Goal: Information Seeking & Learning: Learn about a topic

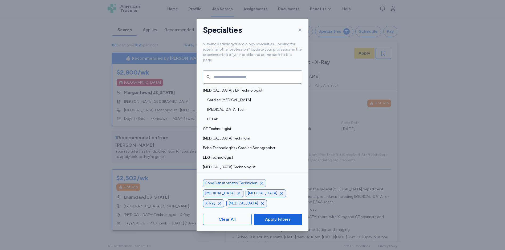
drag, startPoint x: 274, startPoint y: 217, endPoint x: 237, endPoint y: 160, distance: 67.5
click at [274, 217] on span "Apply Filters" at bounding box center [278, 219] width 26 height 6
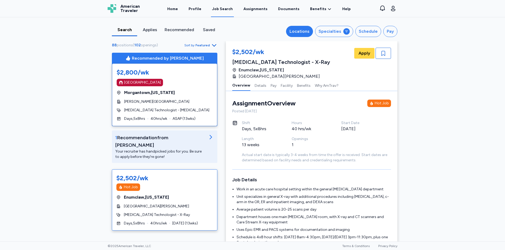
click at [297, 31] on div "Locations" at bounding box center [300, 31] width 20 height 6
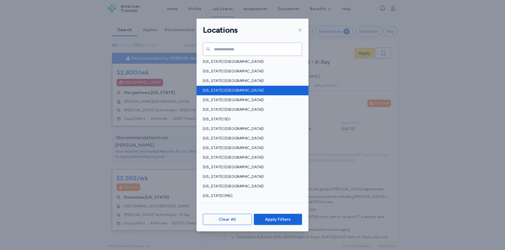
scroll to position [53, 0]
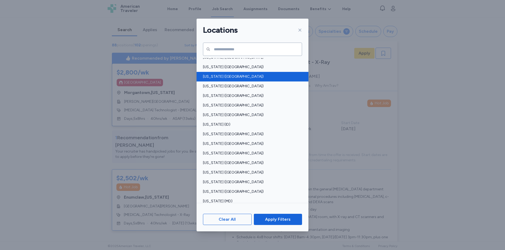
click at [227, 76] on span "[US_STATE] ([GEOGRAPHIC_DATA])" at bounding box center [251, 76] width 96 height 5
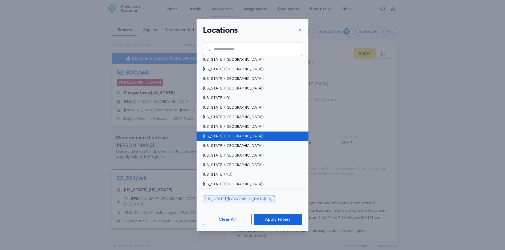
scroll to position [107, 0]
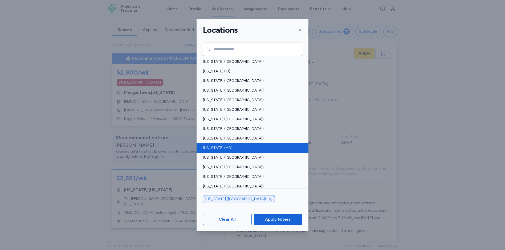
click at [213, 148] on span "[US_STATE] (MD)" at bounding box center [251, 148] width 96 height 5
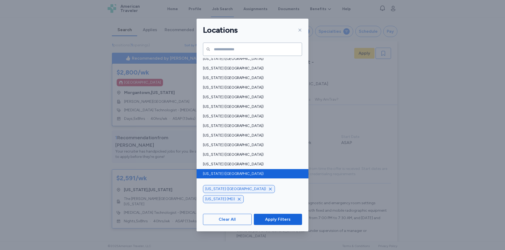
scroll to position [320, 0]
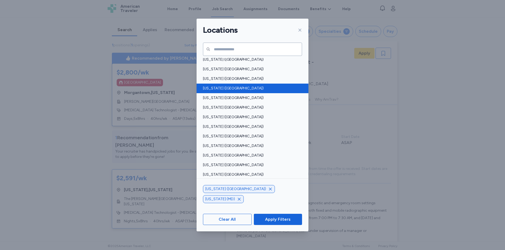
drag, startPoint x: 220, startPoint y: 107, endPoint x: 208, endPoint y: 89, distance: 21.4
click at [220, 106] on span "[US_STATE] ([GEOGRAPHIC_DATA])" at bounding box center [251, 107] width 96 height 5
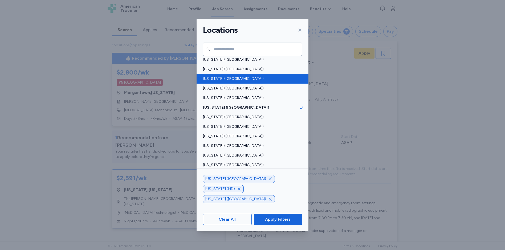
click at [207, 79] on span "[US_STATE] ([GEOGRAPHIC_DATA])" at bounding box center [251, 78] width 96 height 5
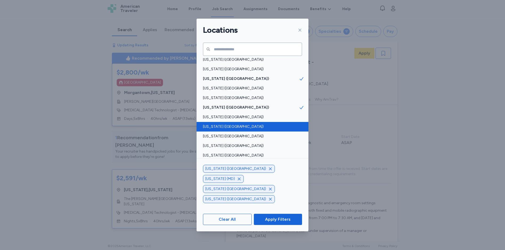
scroll to position [346, 0]
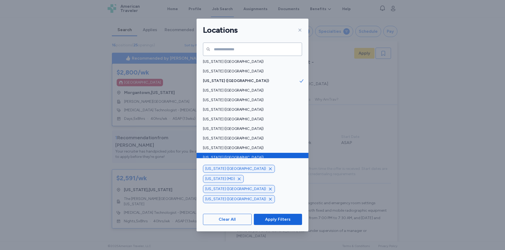
click at [211, 157] on span "[US_STATE] ([GEOGRAPHIC_DATA])" at bounding box center [251, 157] width 96 height 5
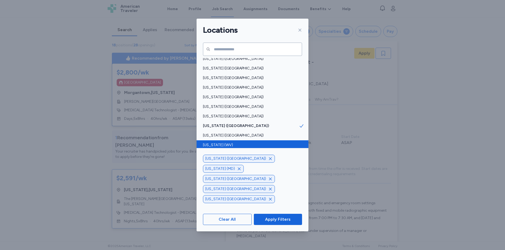
scroll to position [379, 0]
click at [220, 143] on span "[US_STATE] (WV)" at bounding box center [251, 144] width 96 height 5
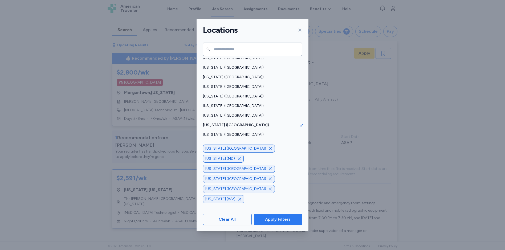
click at [278, 222] on span "Apply Filters" at bounding box center [278, 219] width 26 height 6
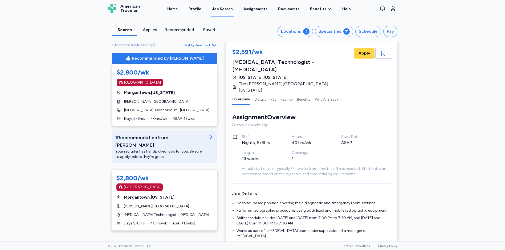
click at [211, 44] on icon "button" at bounding box center [214, 45] width 6 height 6
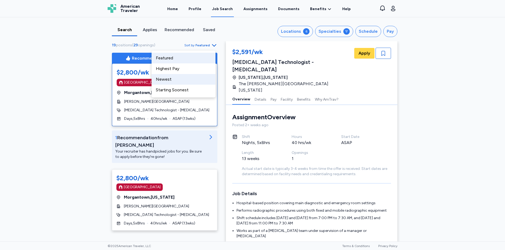
click at [176, 79] on div "Newest" at bounding box center [184, 79] width 64 height 11
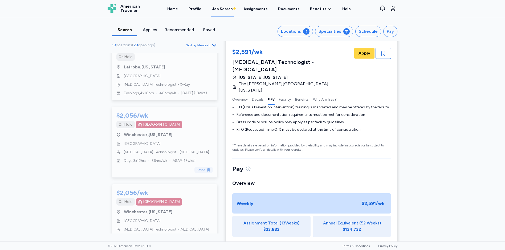
scroll to position [400, 0]
